Goal: Task Accomplishment & Management: Manage account settings

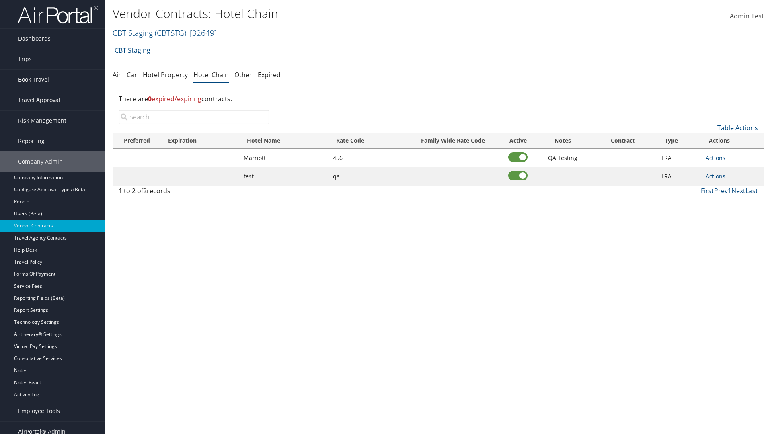
click at [194, 117] on input "search" at bounding box center [194, 117] width 151 height 14
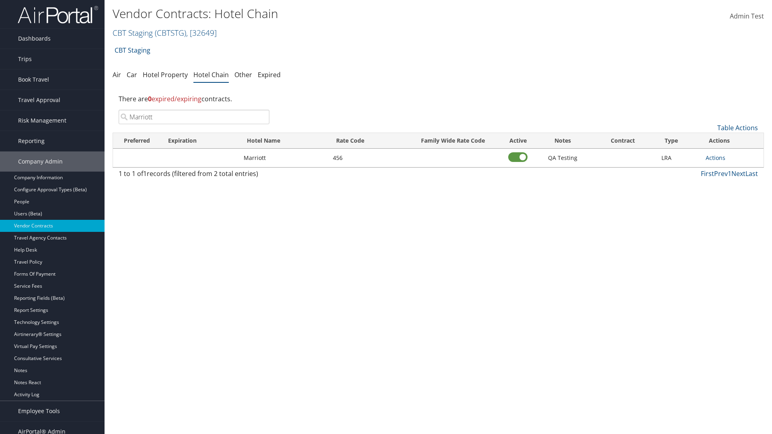
type input "Marriott"
click at [715, 158] on link "Actions" at bounding box center [716, 158] width 20 height 8
click at [0, 0] on link "Delete" at bounding box center [0, 0] width 0 height 0
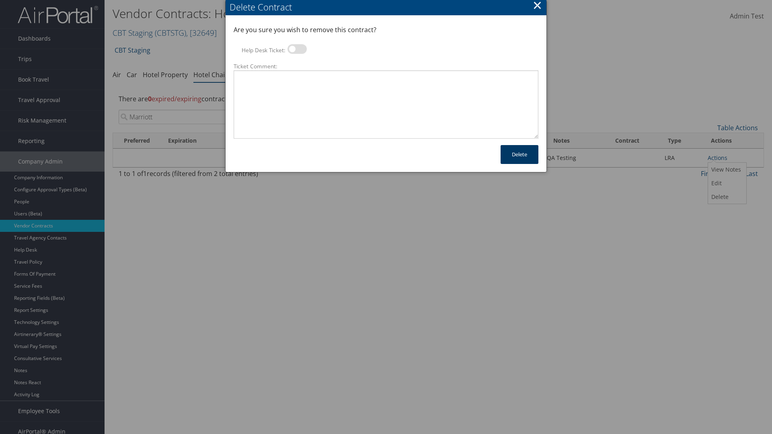
click at [519, 154] on button "Delete" at bounding box center [519, 154] width 38 height 19
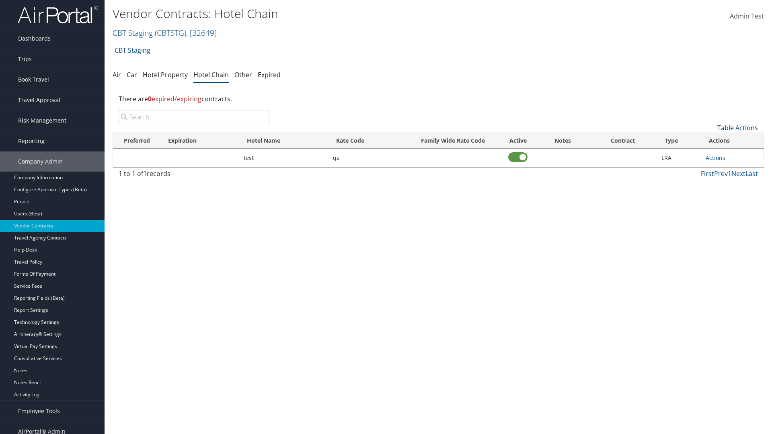
click at [737, 128] on link "Table Actions" at bounding box center [737, 127] width 41 height 9
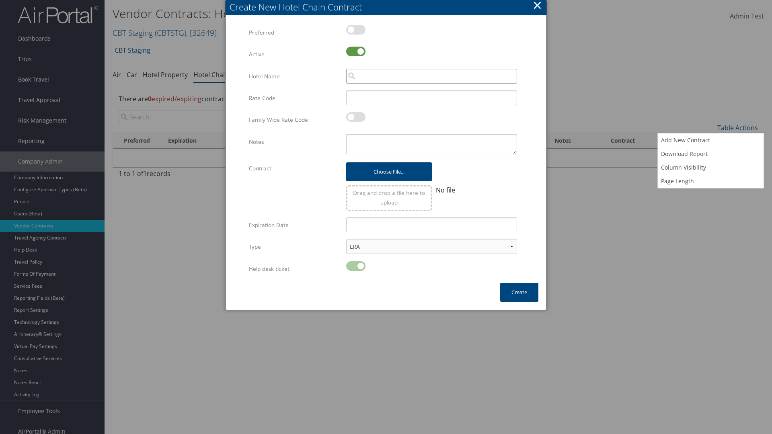
click at [431, 76] on input "search" at bounding box center [431, 76] width 171 height 15
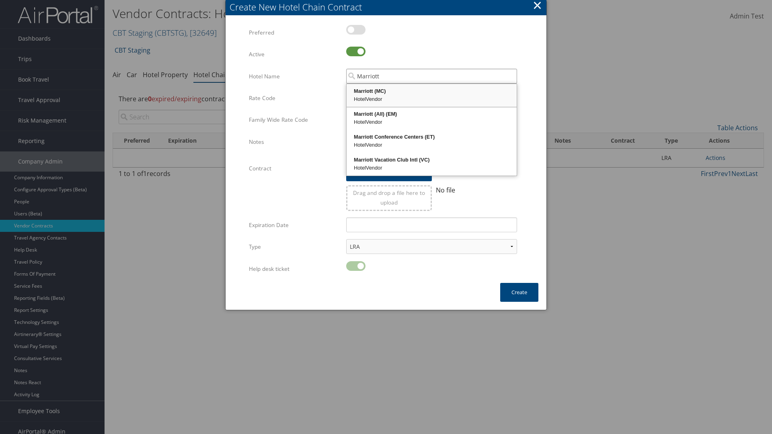
type input "Marriott"
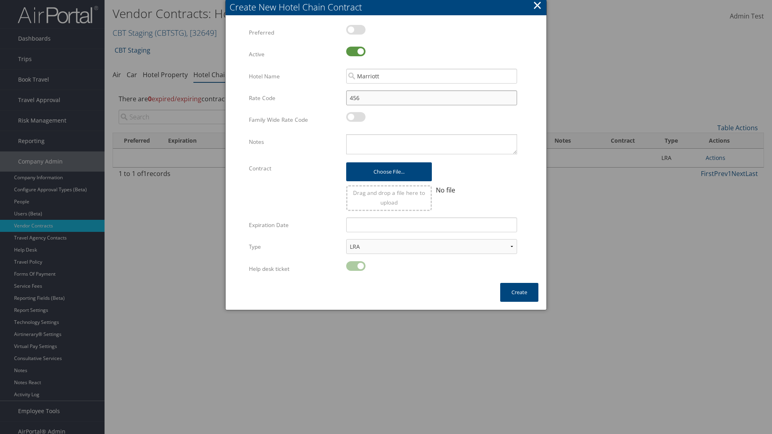
type input "456"
type textarea "QA Testing"
click at [519, 292] on button "Create" at bounding box center [519, 292] width 38 height 19
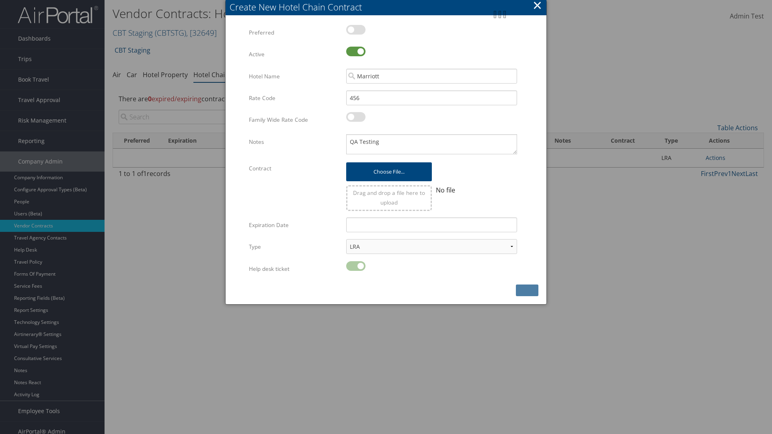
scroll to position [8, 0]
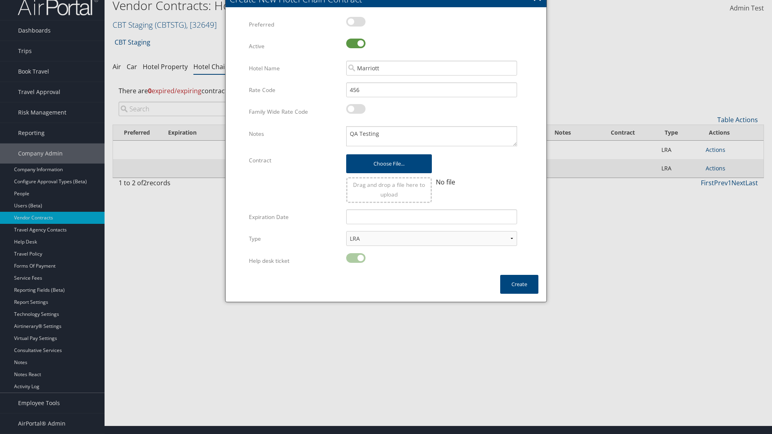
click at [194, 109] on input "search" at bounding box center [194, 109] width 151 height 14
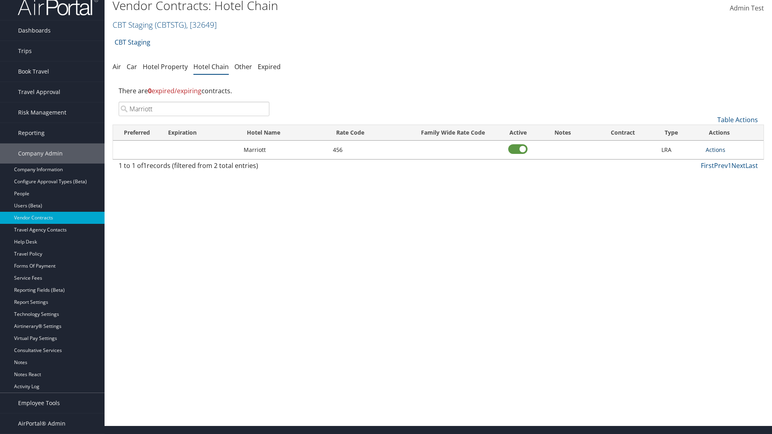
type input "Marriott"
click at [715, 150] on link "Actions" at bounding box center [716, 150] width 20 height 8
click at [724, 162] on link "View Notes" at bounding box center [724, 162] width 36 height 14
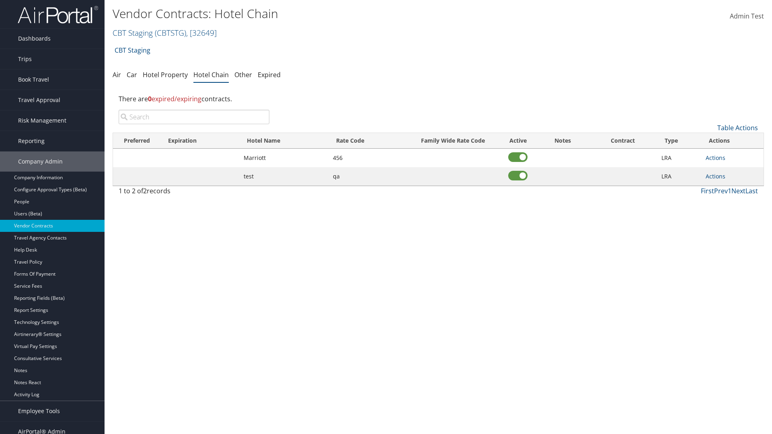
scroll to position [8, 0]
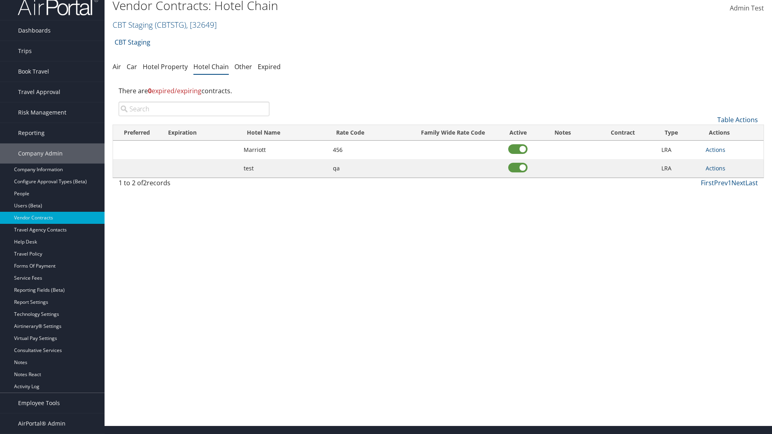
click at [194, 109] on input "search" at bounding box center [194, 109] width 151 height 14
type input "Marriott"
